Goal: Transaction & Acquisition: Purchase product/service

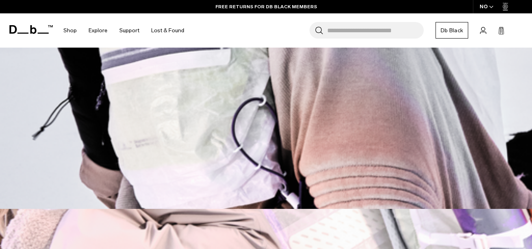
scroll to position [298, 0]
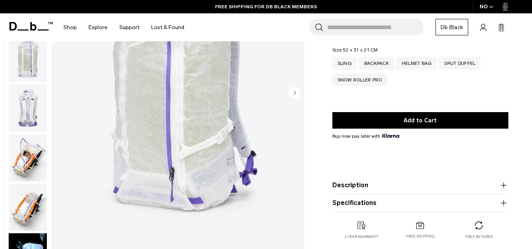
click at [33, 103] on img "button" at bounding box center [28, 108] width 38 height 47
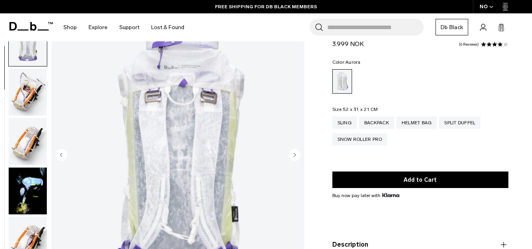
scroll to position [55, 0]
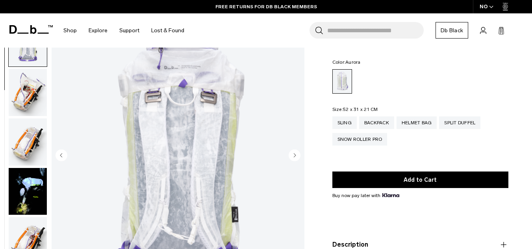
click at [30, 87] on img "button" at bounding box center [28, 92] width 38 height 47
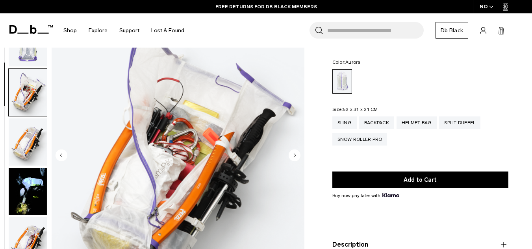
scroll to position [198, 0]
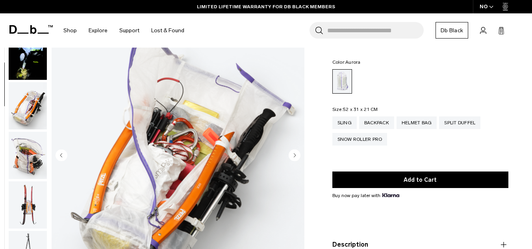
click at [30, 87] on img "button" at bounding box center [28, 105] width 38 height 47
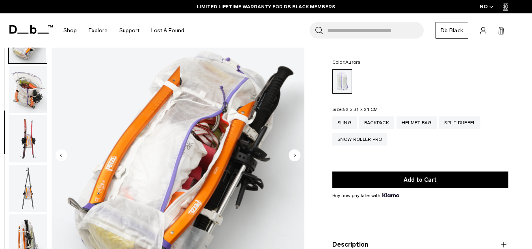
scroll to position [346, 0]
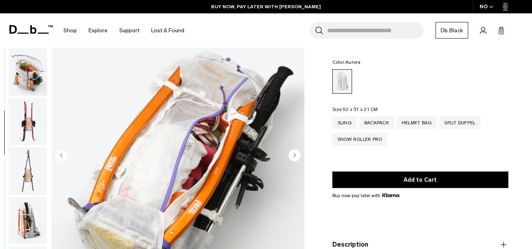
click at [28, 76] on img "button" at bounding box center [28, 71] width 38 height 47
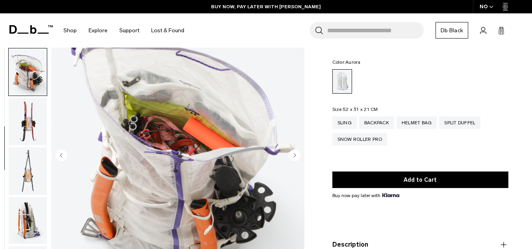
scroll to position [396, 0]
